Goal: Find specific page/section: Find specific page/section

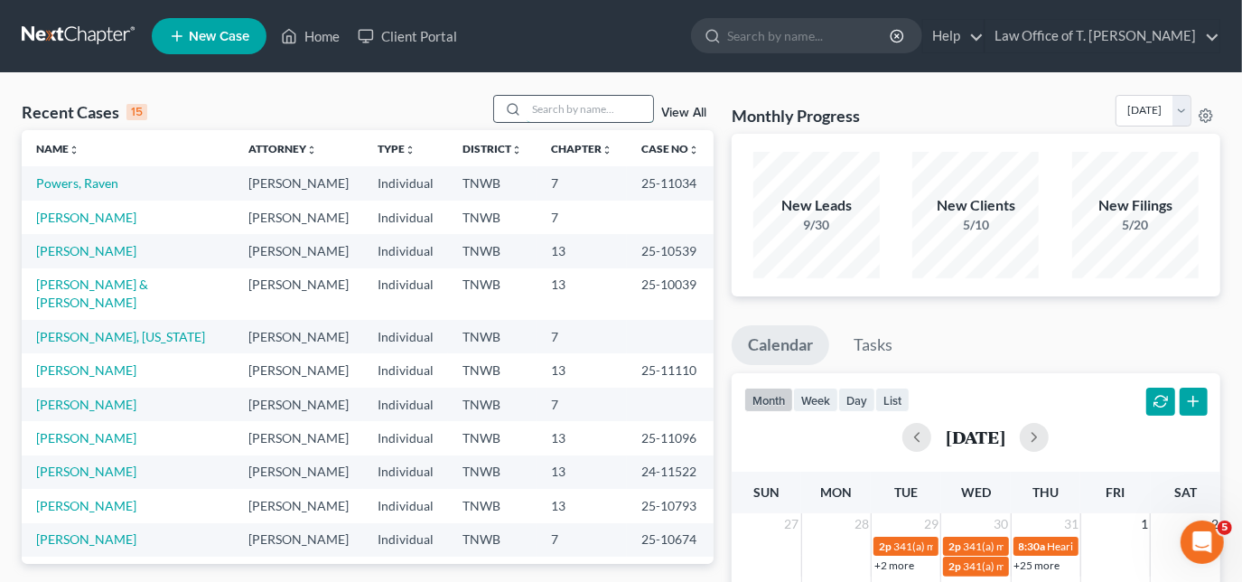
click at [594, 113] on input "search" at bounding box center [590, 109] width 126 height 26
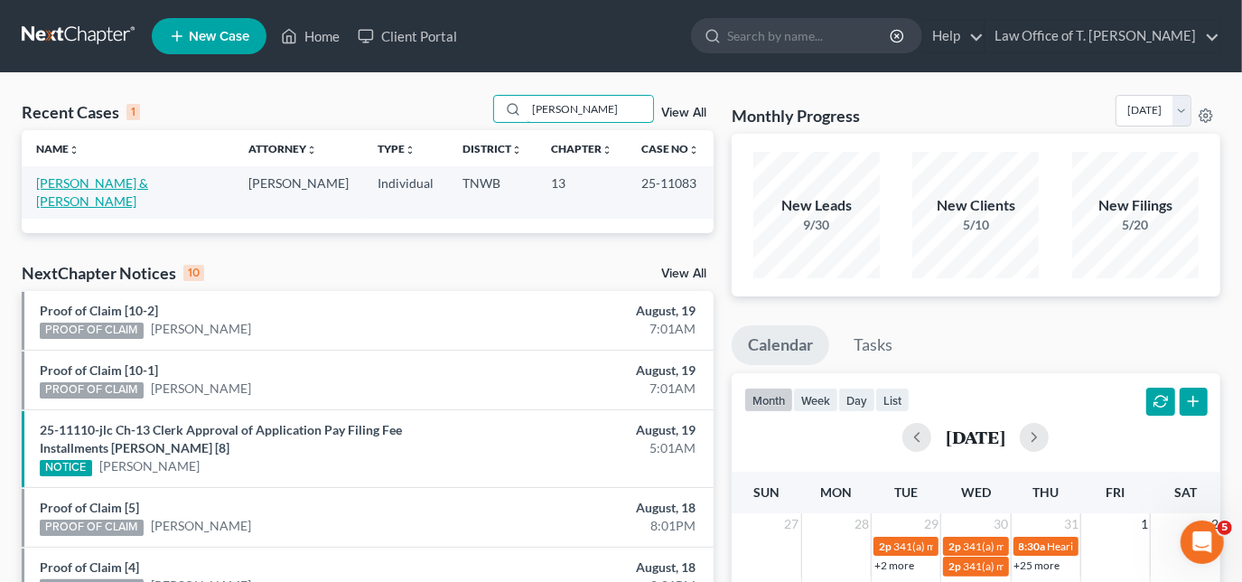
type input "[PERSON_NAME]"
click at [100, 183] on link "[PERSON_NAME] & [PERSON_NAME]" at bounding box center [92, 191] width 112 height 33
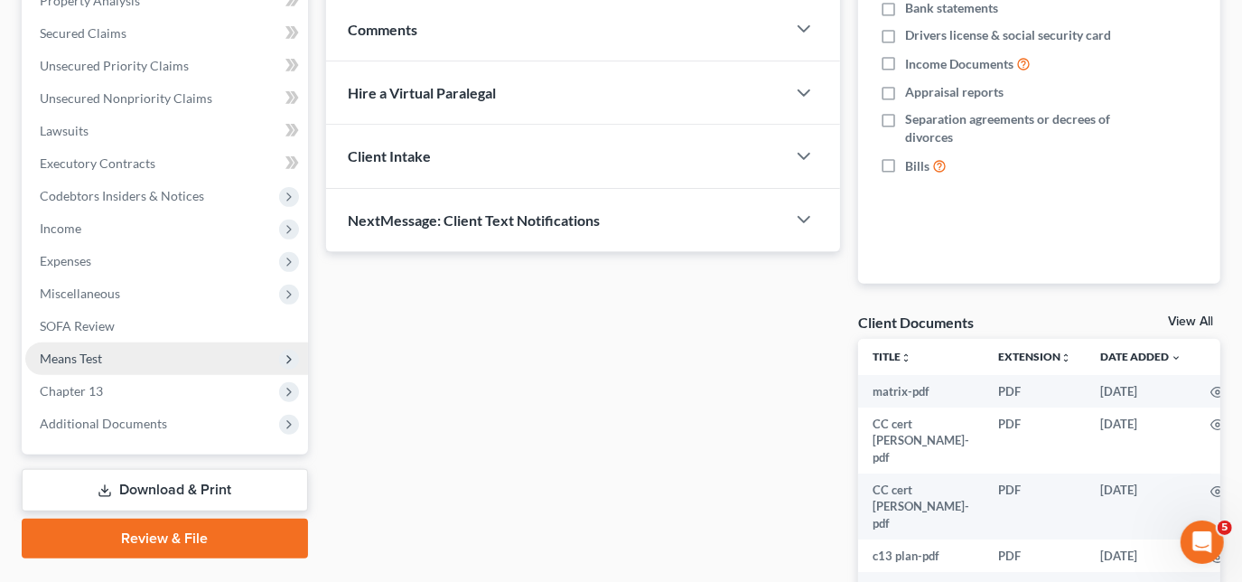
scroll to position [328, 0]
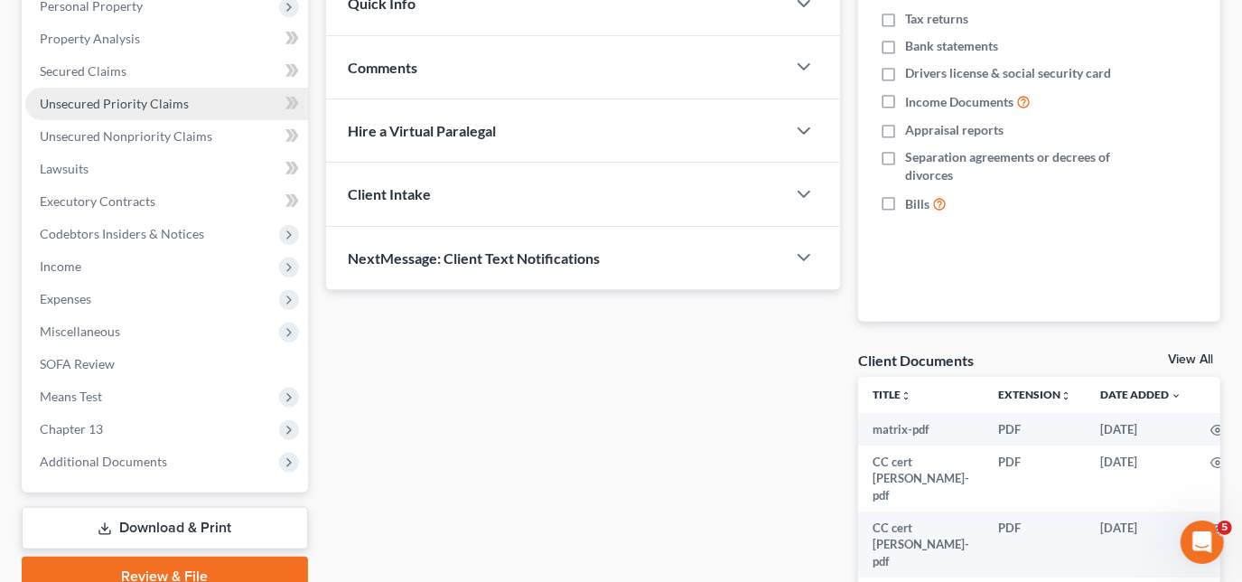
click at [106, 102] on span "Unsecured Priority Claims" at bounding box center [114, 103] width 149 height 15
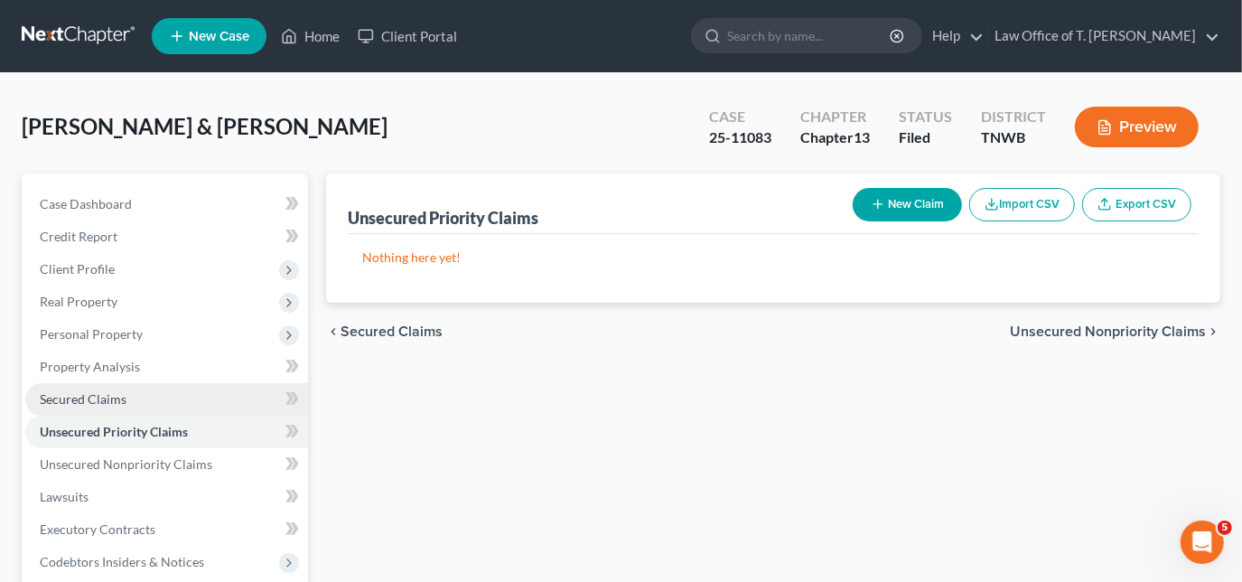
click at [103, 396] on span "Secured Claims" at bounding box center [83, 398] width 87 height 15
